Goal: Task Accomplishment & Management: Complete application form

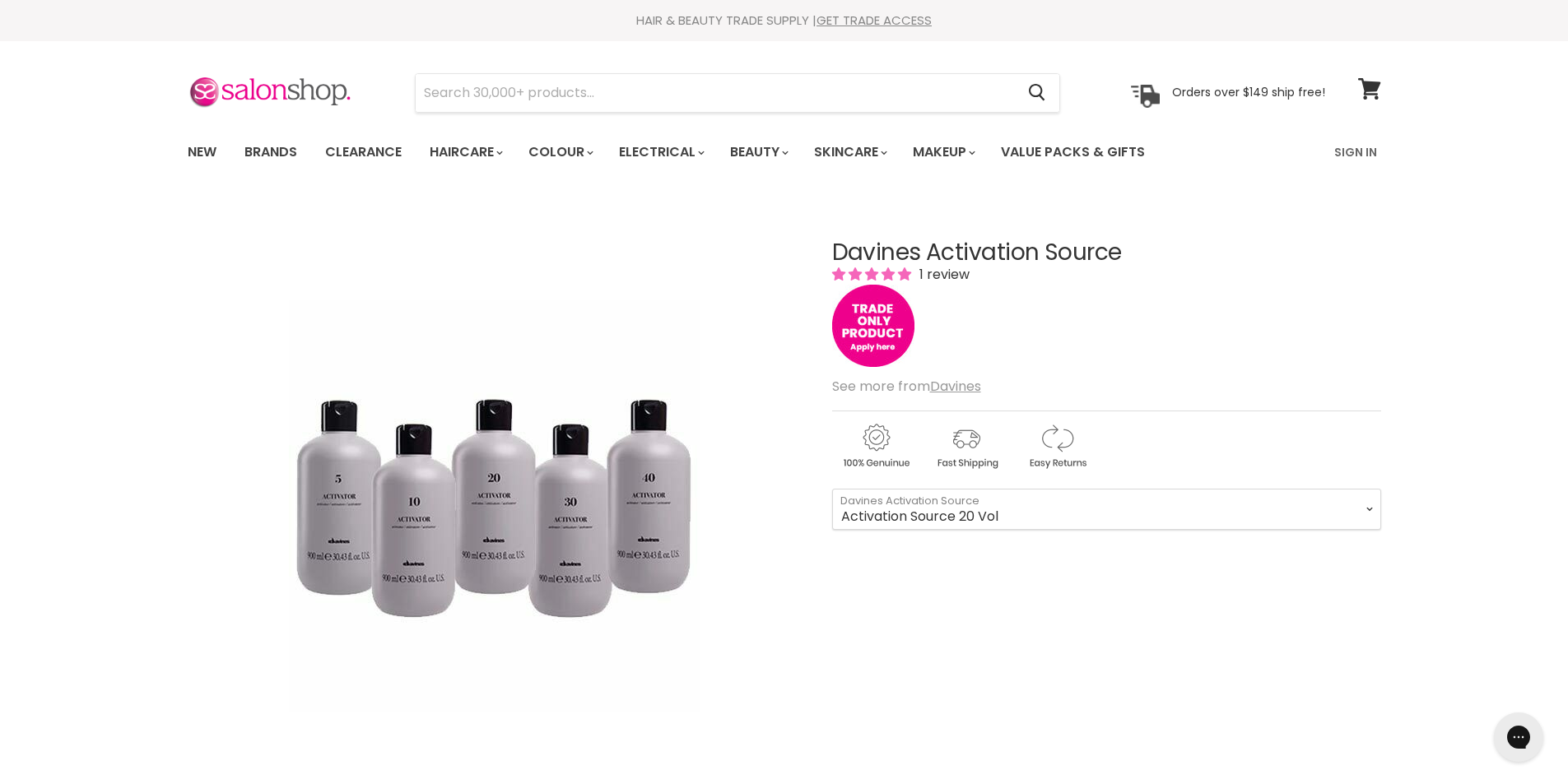
click at [851, 322] on img "Main content" at bounding box center [873, 326] width 83 height 83
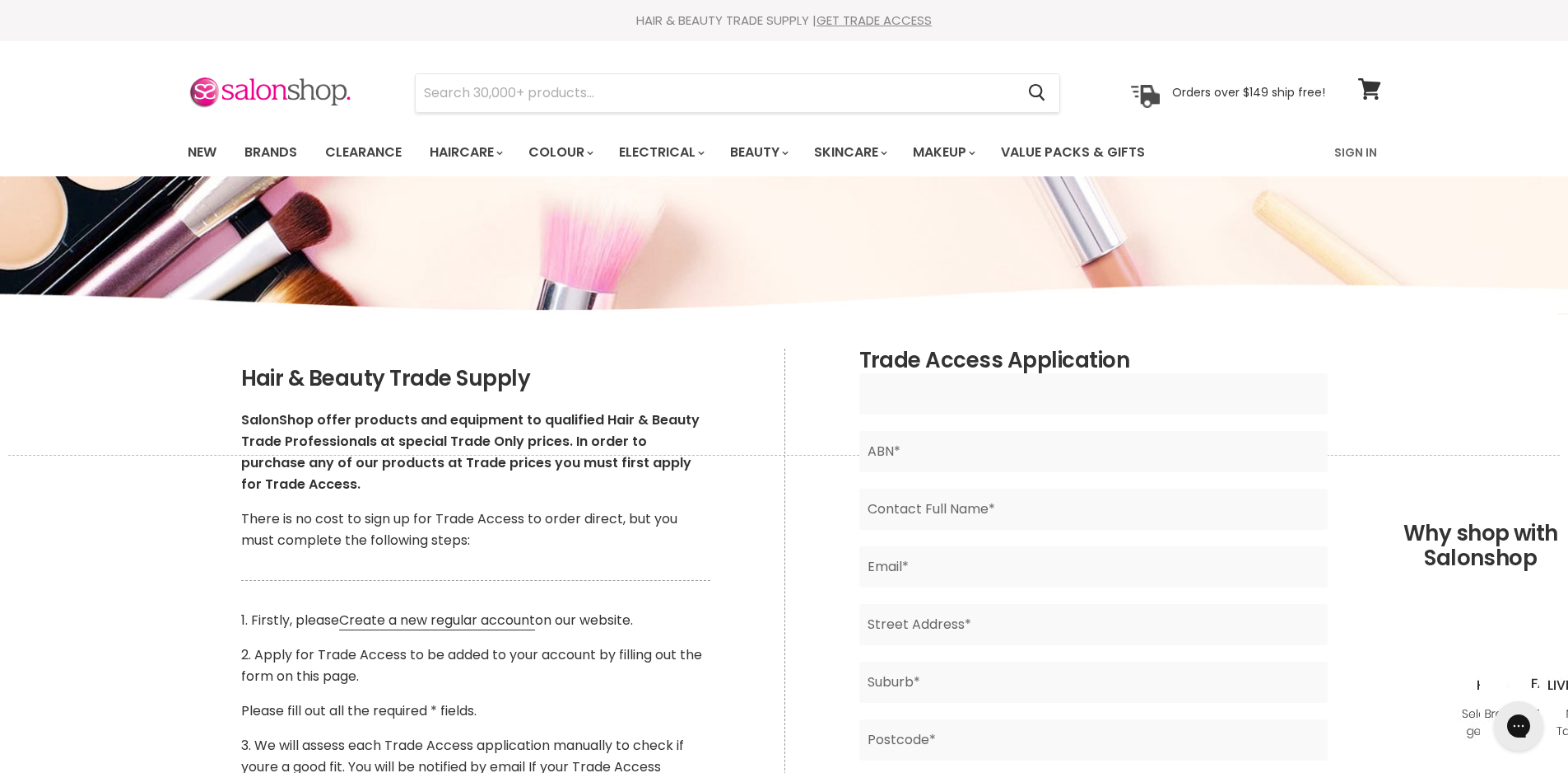
click at [1007, 397] on input "Main content" at bounding box center [1094, 393] width 469 height 41
click at [920, 395] on input "Main content" at bounding box center [1094, 393] width 469 height 41
type input "Hair Raisers Design"
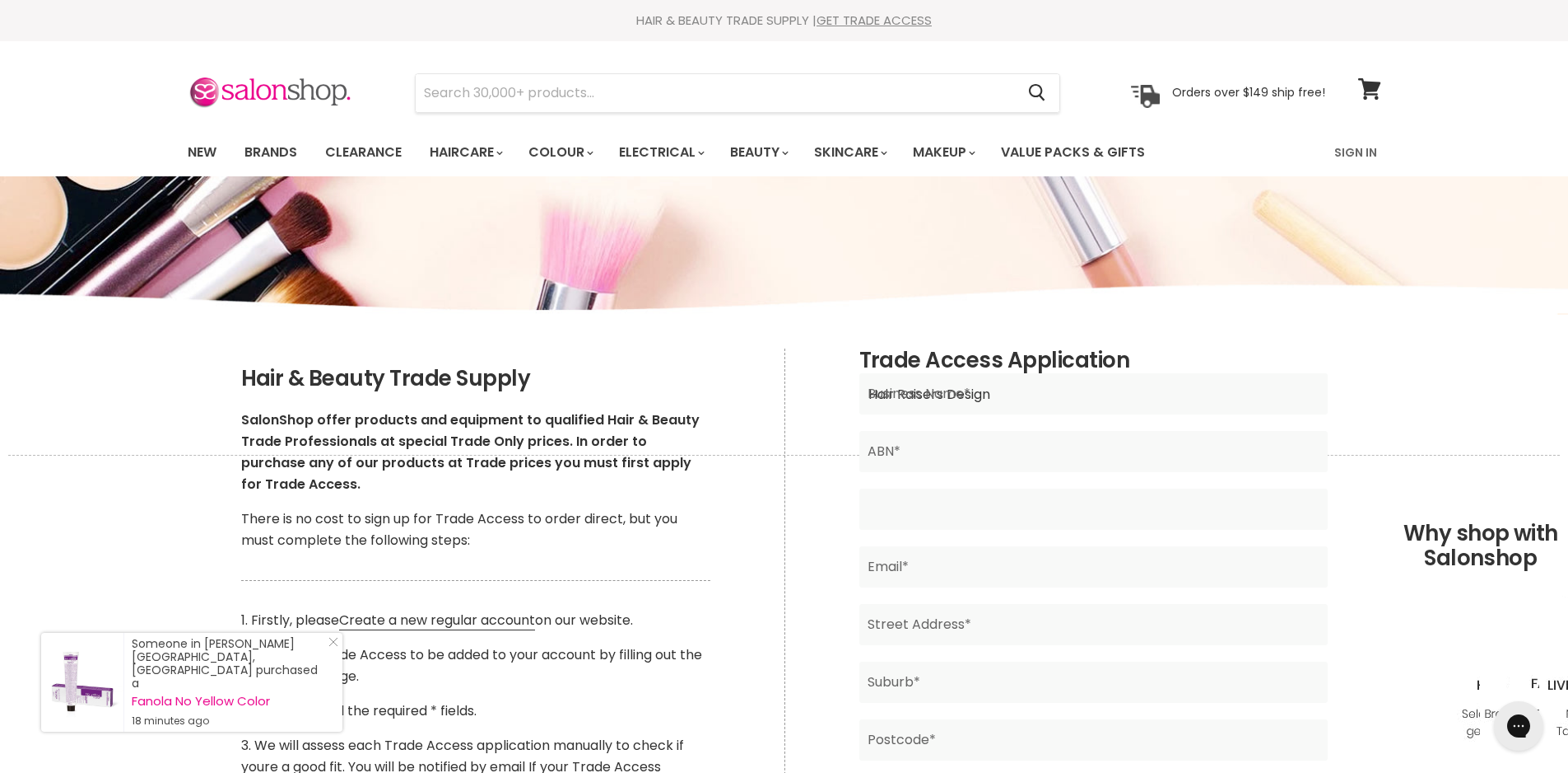
type input "DEBBIE SCHIMKAT"
type input "hairraisers@bigpond.com"
type input "8 Azalea Street"
type input "Redland Bay"
type input "4165"
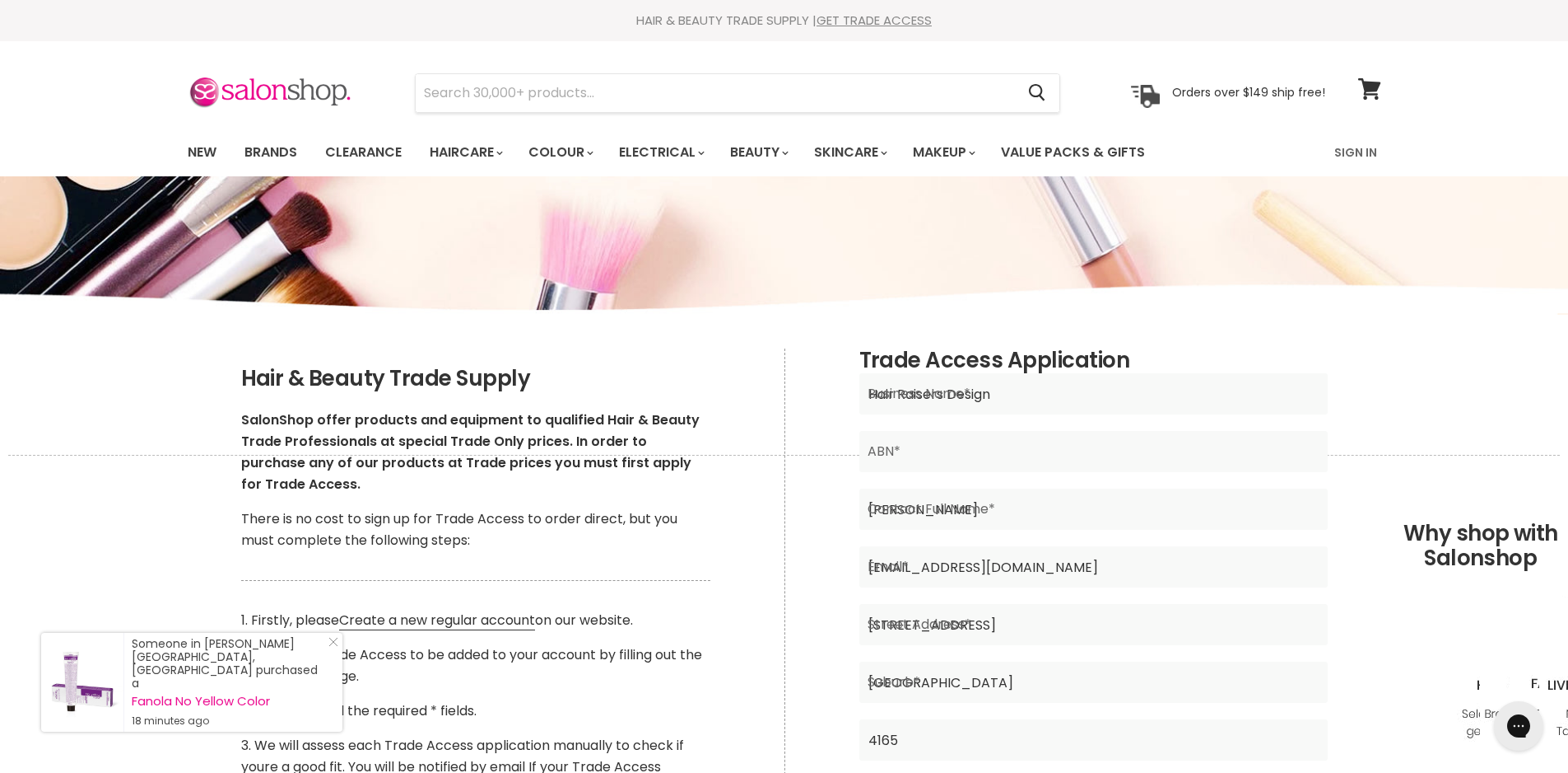
type input "QLD"
type input "Australia"
type input "0412056110"
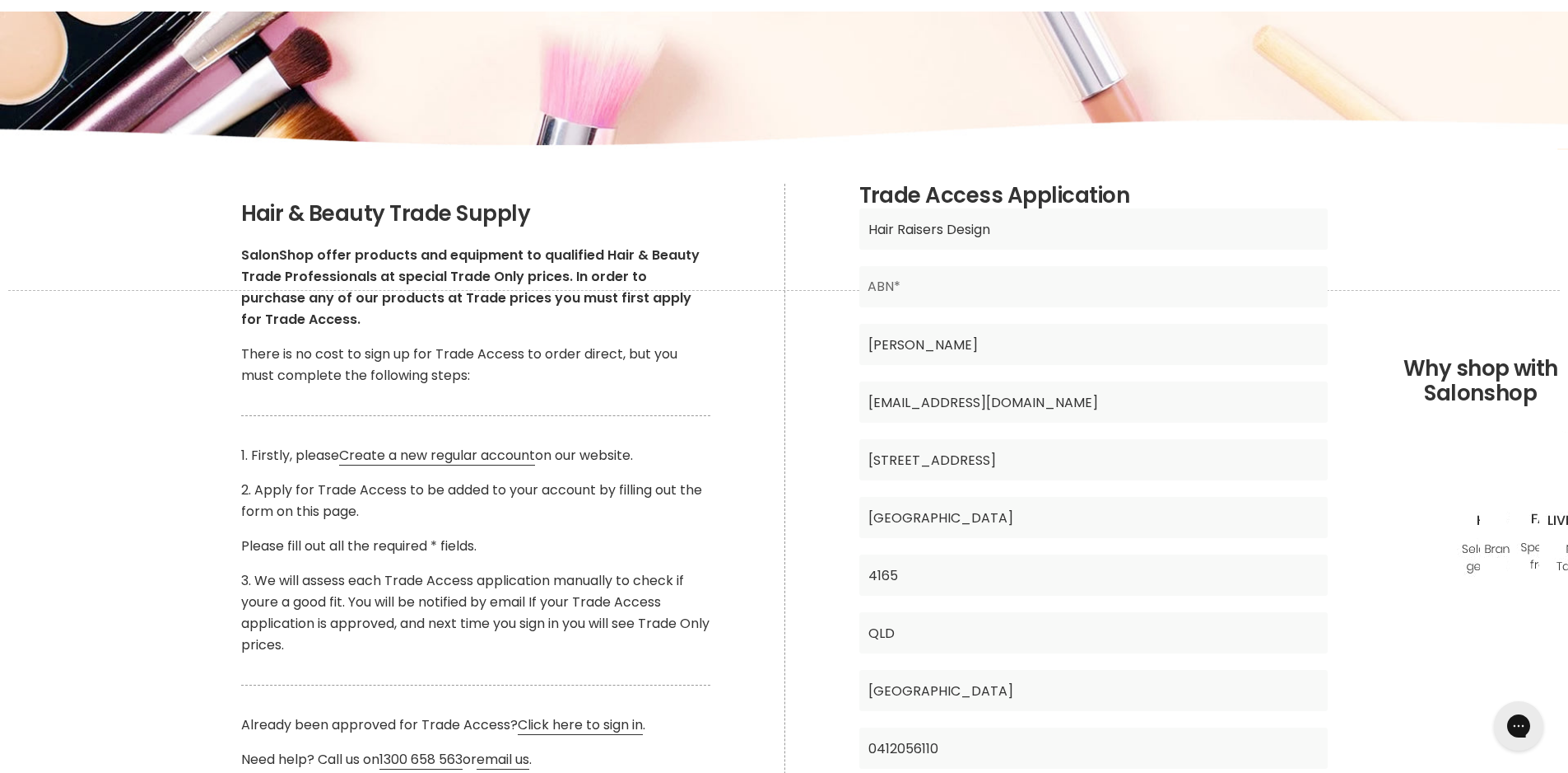
scroll to position [412, 0]
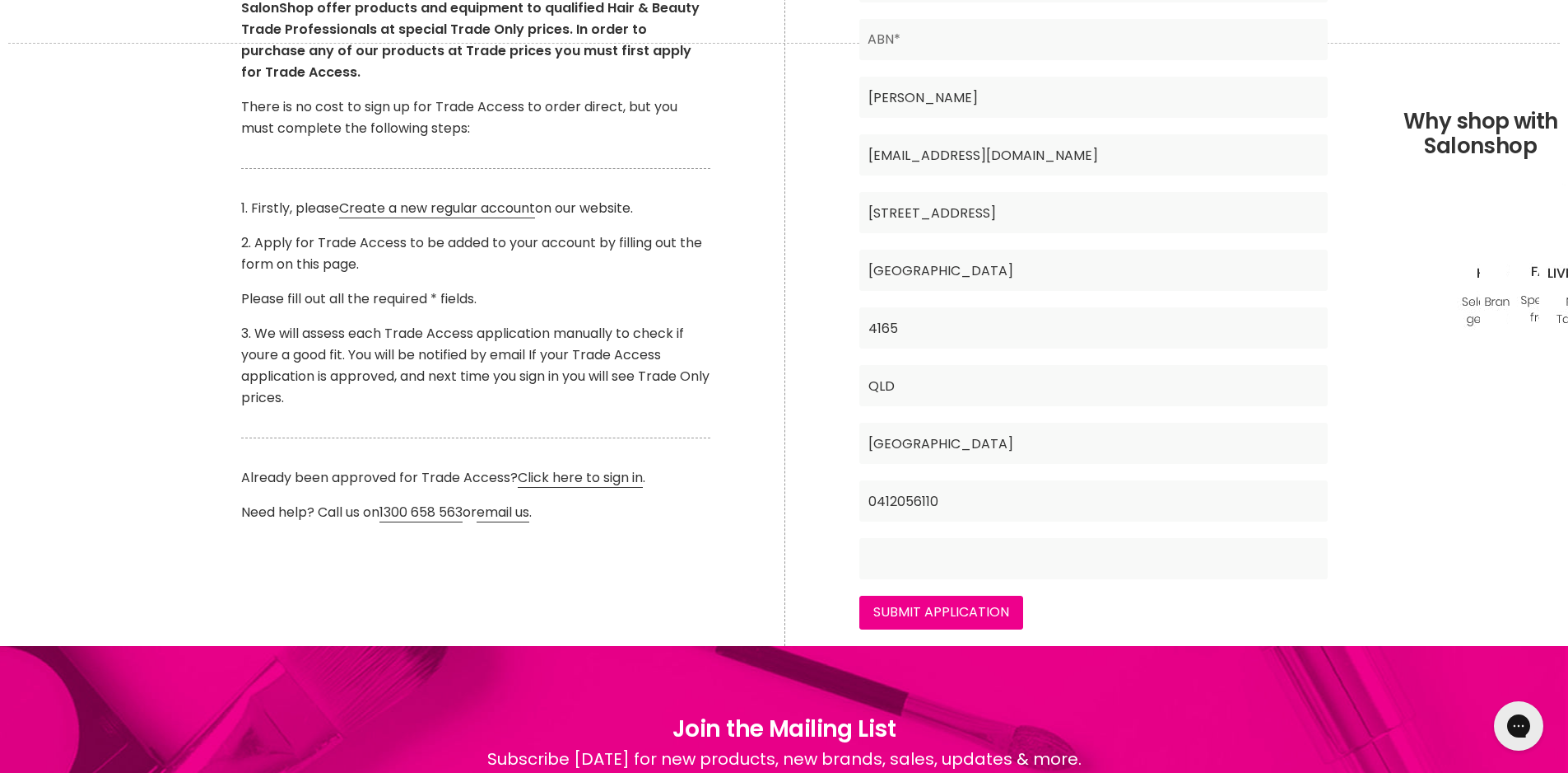
click at [1093, 555] on input "Main content" at bounding box center [1094, 558] width 469 height 41
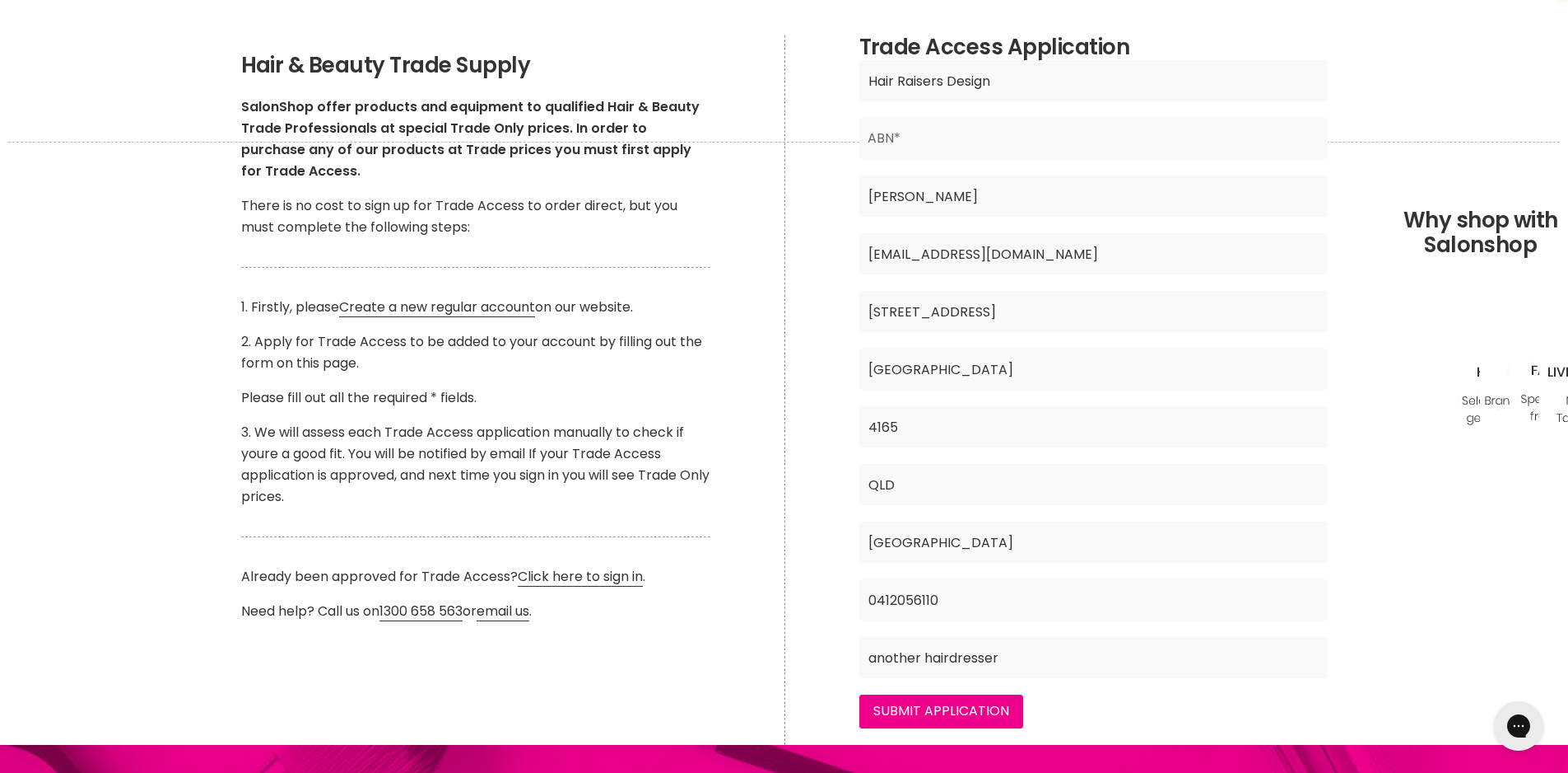
scroll to position [164, 0]
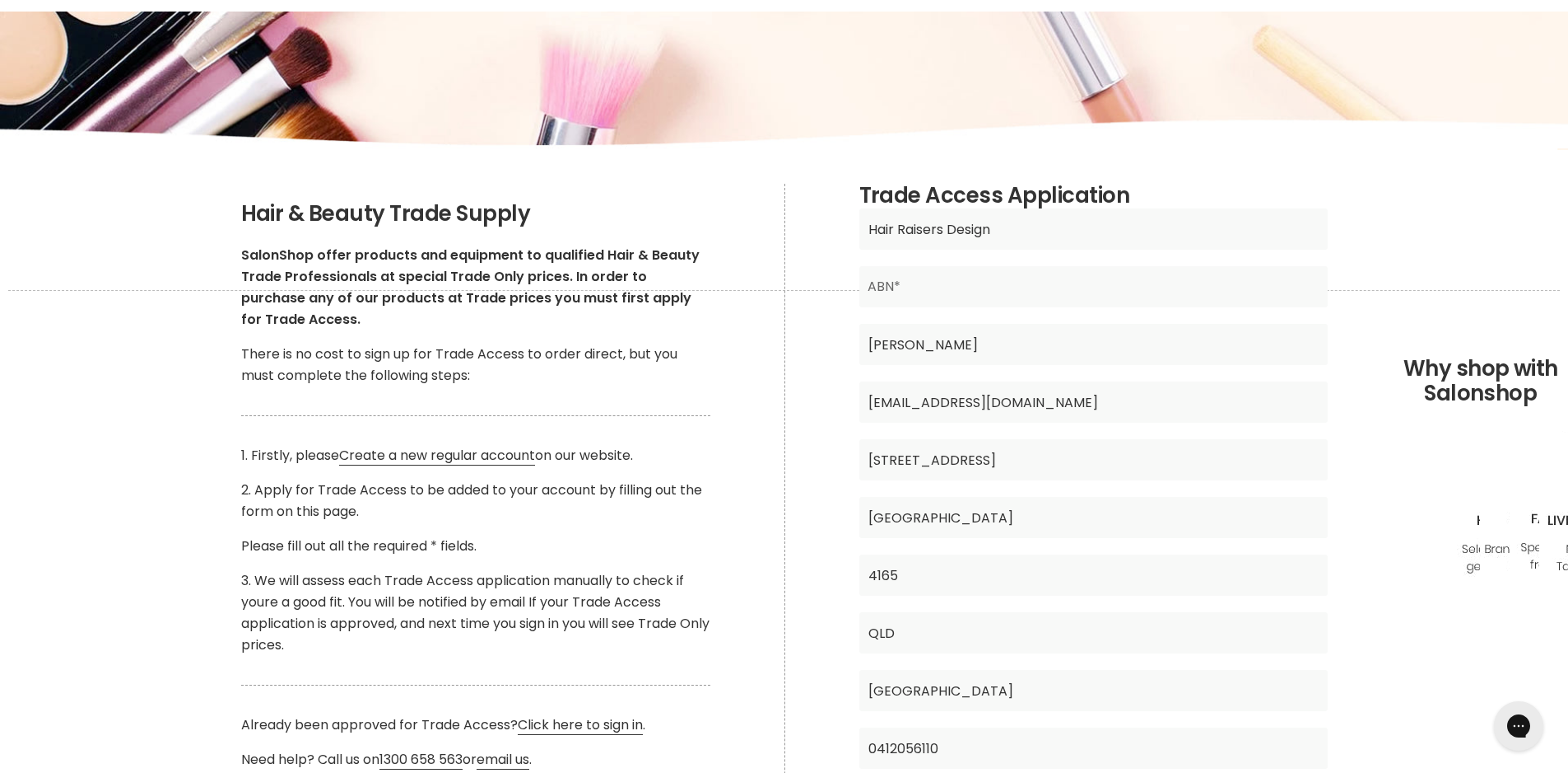
type input "another hairdresser"
click at [927, 286] on input "Main content" at bounding box center [1094, 286] width 469 height 41
click at [896, 287] on input "NA" at bounding box center [1094, 286] width 469 height 41
type input "N"
paste input "71343018819"
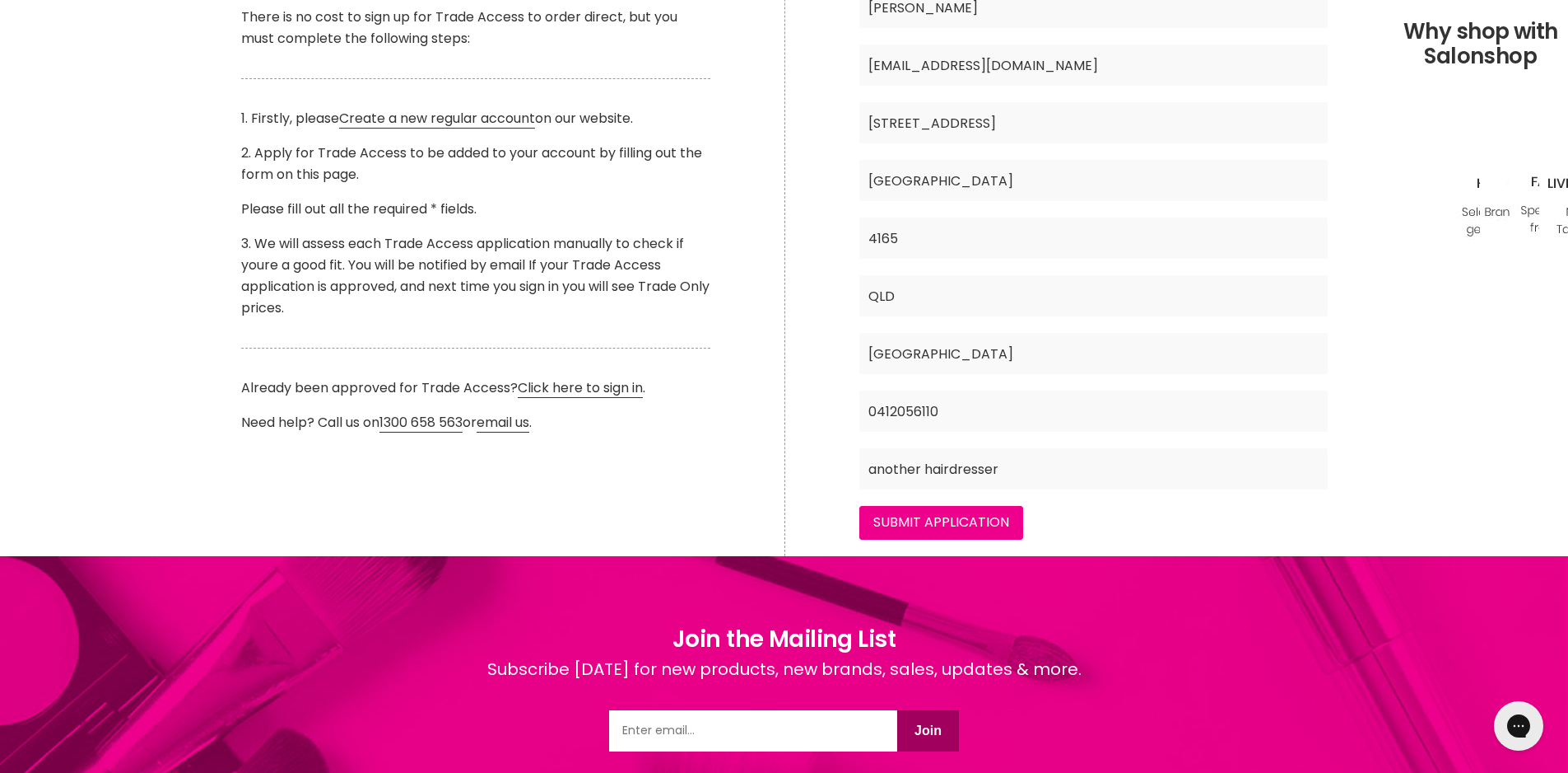
scroll to position [659, 0]
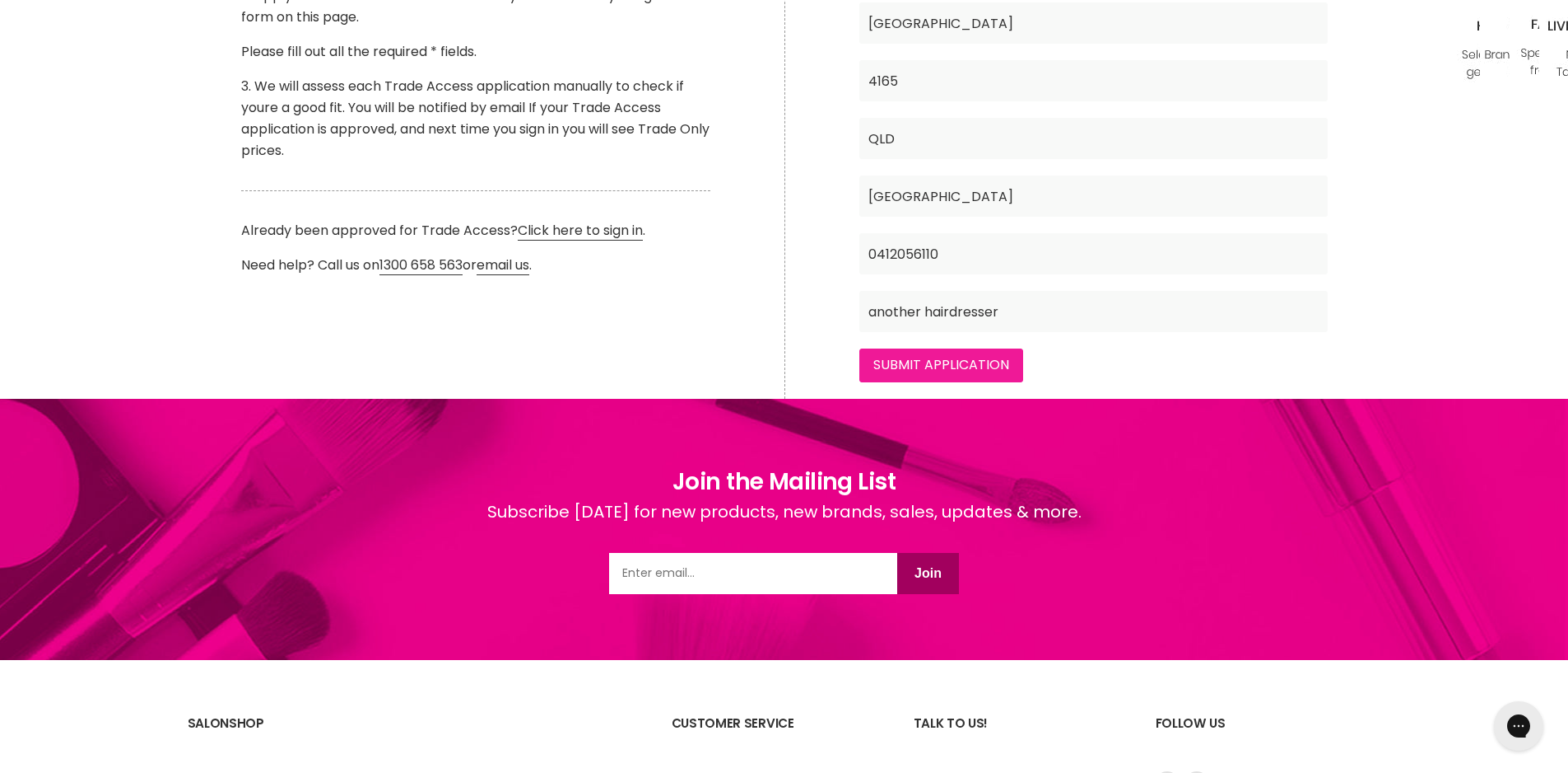
type input "71343018819"
click at [926, 373] on input "Submit Application" at bounding box center [941, 365] width 164 height 33
